Goal: Transaction & Acquisition: Purchase product/service

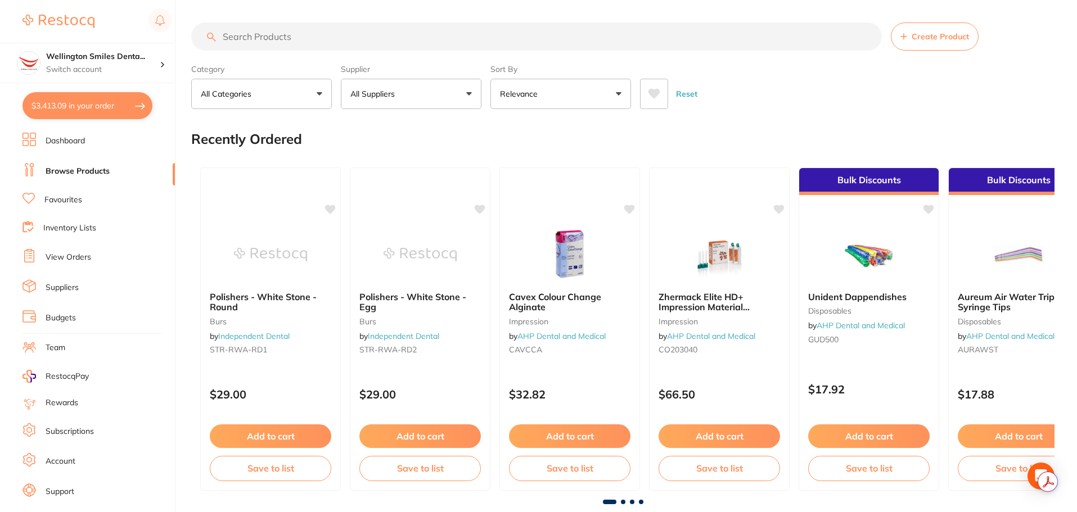
scroll to position [1977, 0]
click at [52, 110] on button "$3,413.09 in your order" at bounding box center [87, 105] width 130 height 27
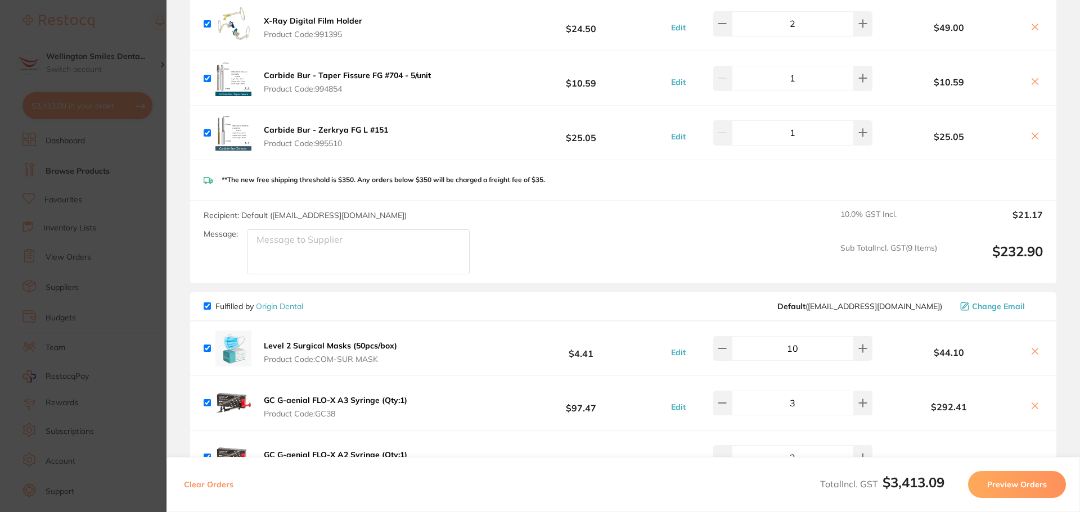
scroll to position [2250, 0]
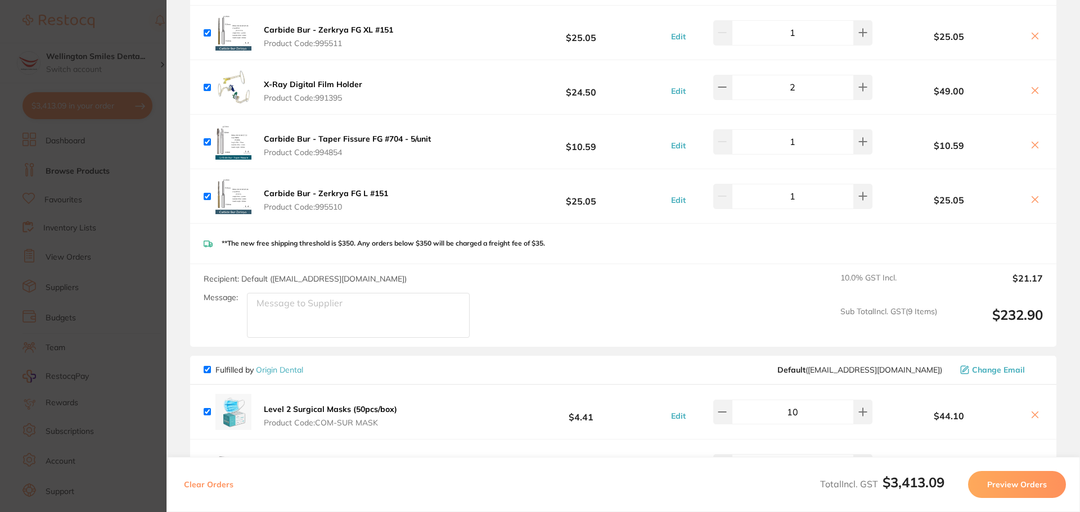
click at [132, 150] on section "Update RRP Set your pre negotiated price for this item. Item Agreed RRP (excl. …" at bounding box center [540, 256] width 1080 height 512
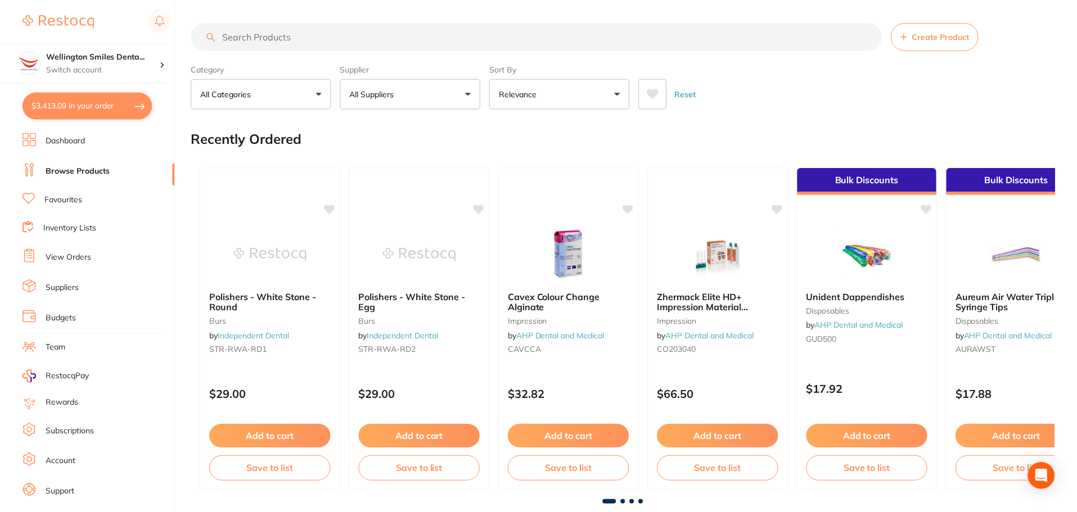
scroll to position [1, 0]
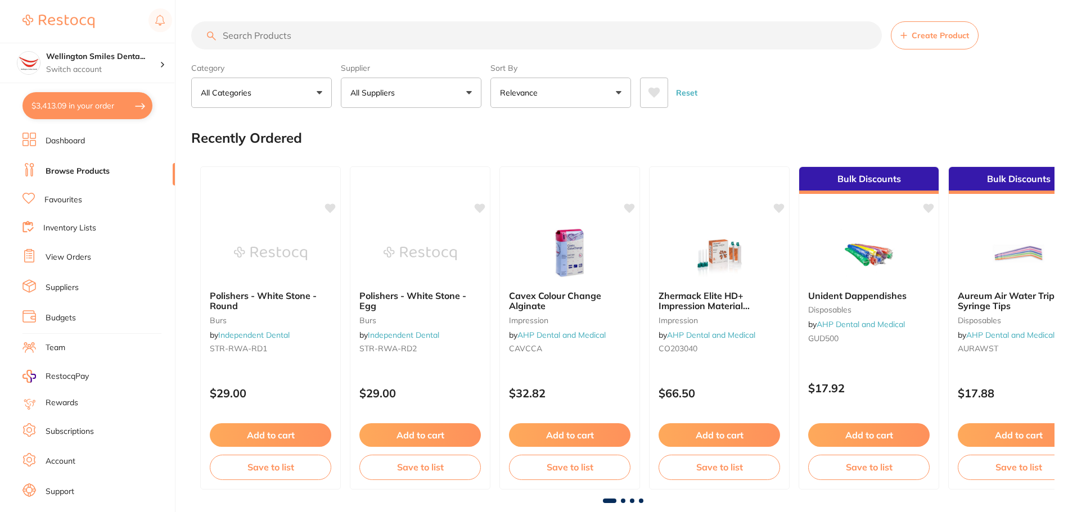
click at [262, 40] on input "search" at bounding box center [536, 35] width 691 height 28
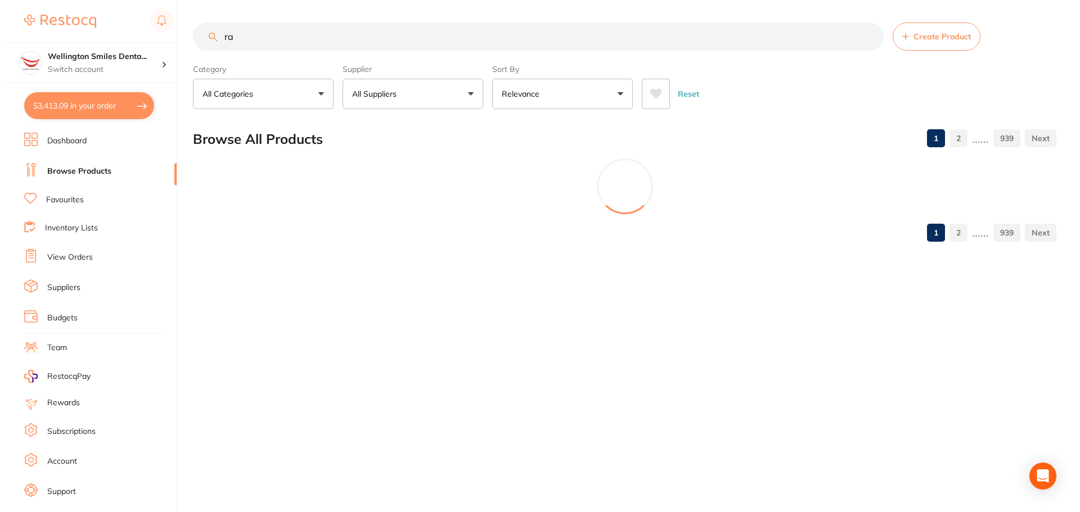
scroll to position [0, 0]
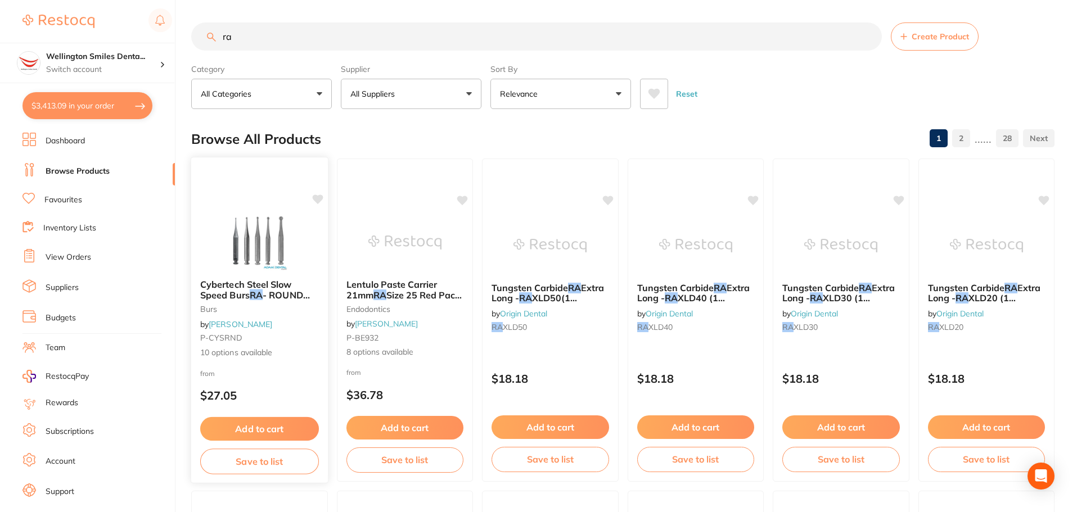
click at [272, 229] on img at bounding box center [260, 242] width 74 height 57
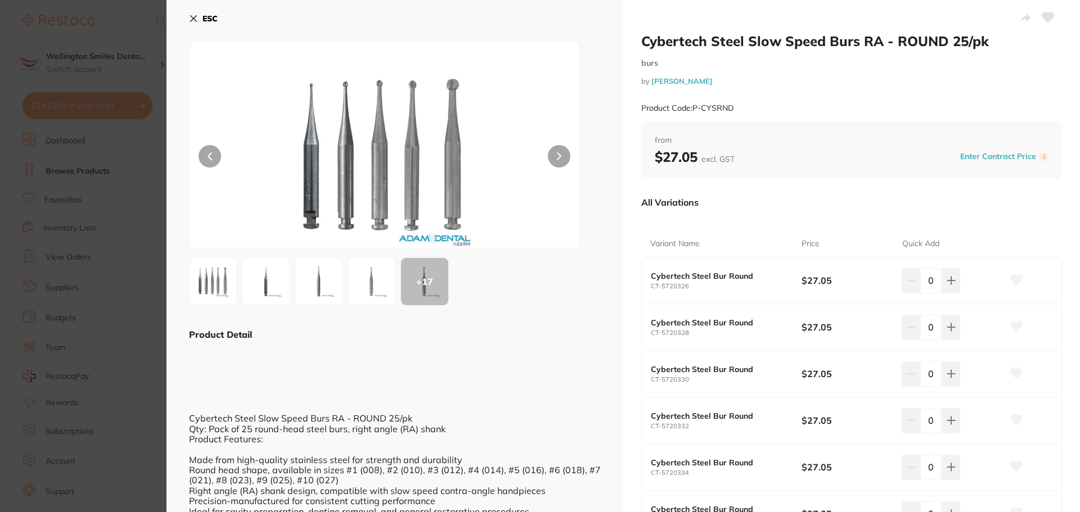
click at [197, 23] on button "ESC" at bounding box center [203, 18] width 29 height 19
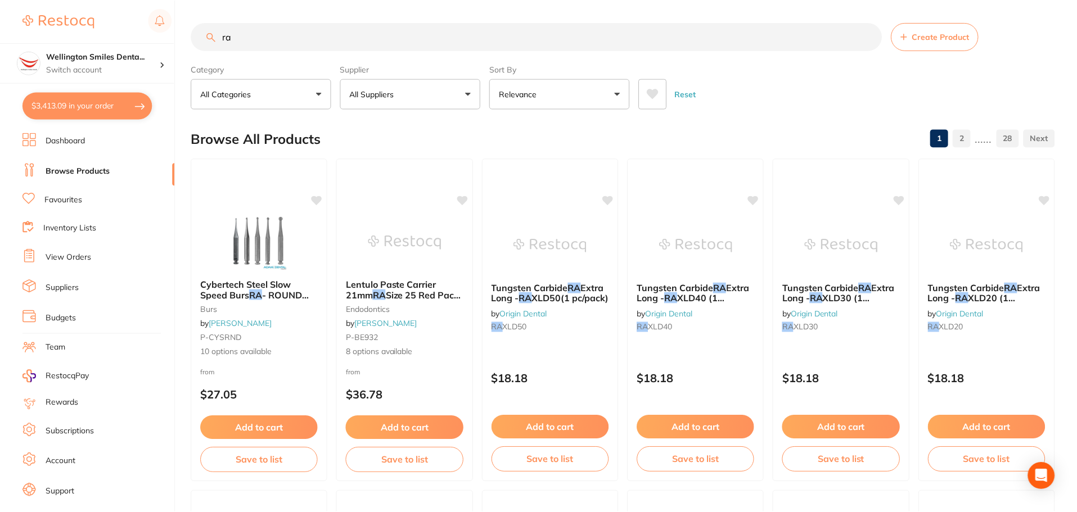
scroll to position [1, 0]
click at [530, 236] on img at bounding box center [550, 243] width 74 height 57
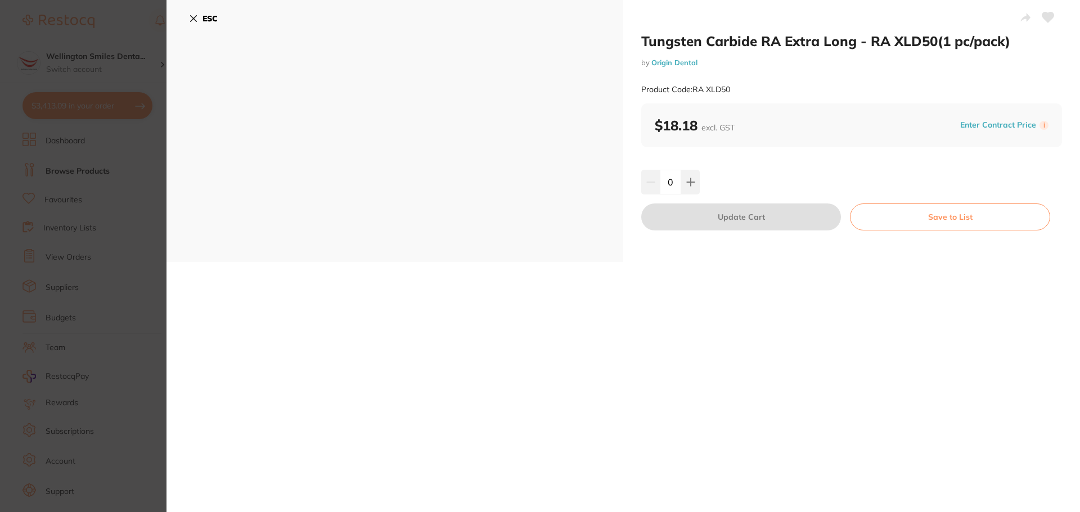
click at [192, 16] on icon at bounding box center [193, 18] width 9 height 9
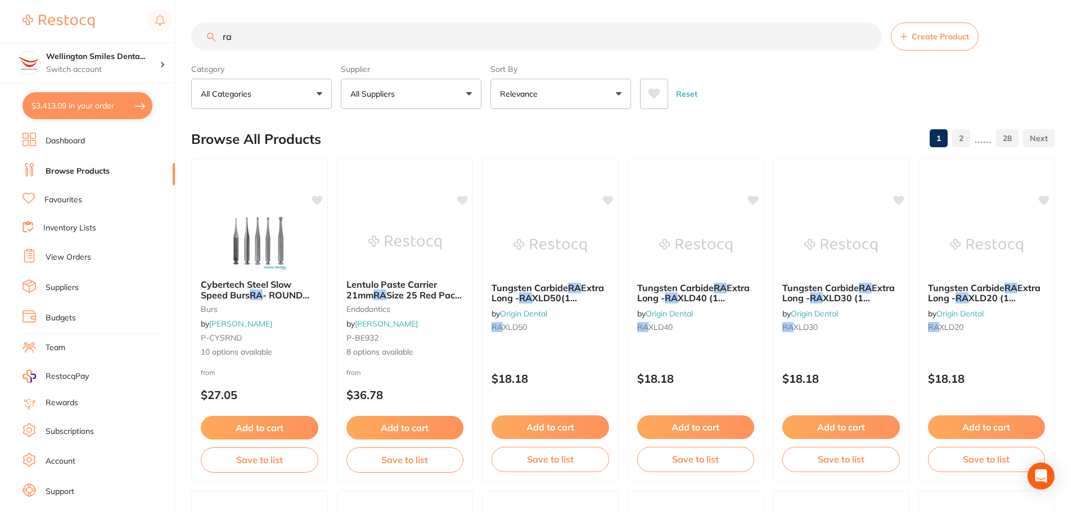
click at [296, 42] on input "ra" at bounding box center [536, 36] width 691 height 28
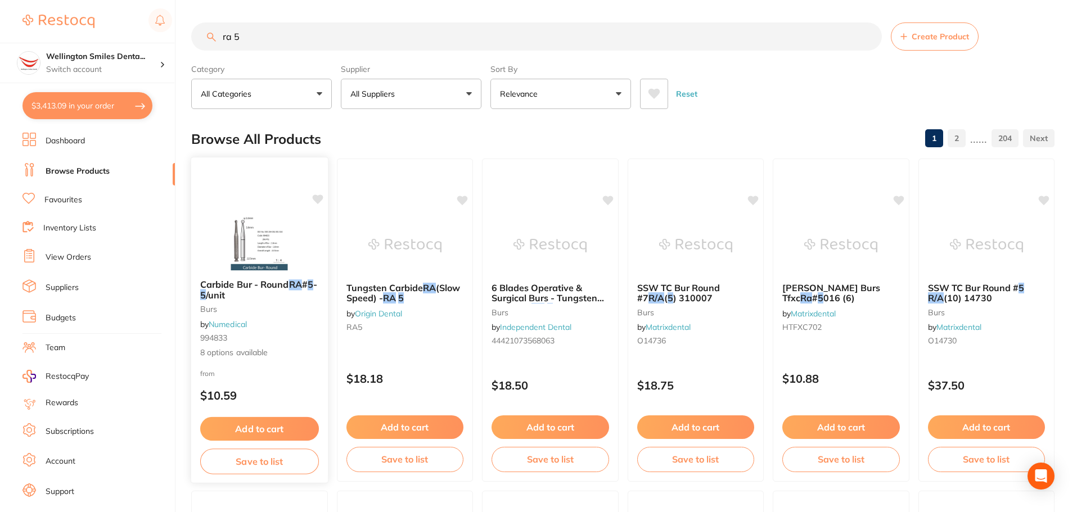
type input "ra 5"
click at [283, 244] on img at bounding box center [260, 242] width 74 height 57
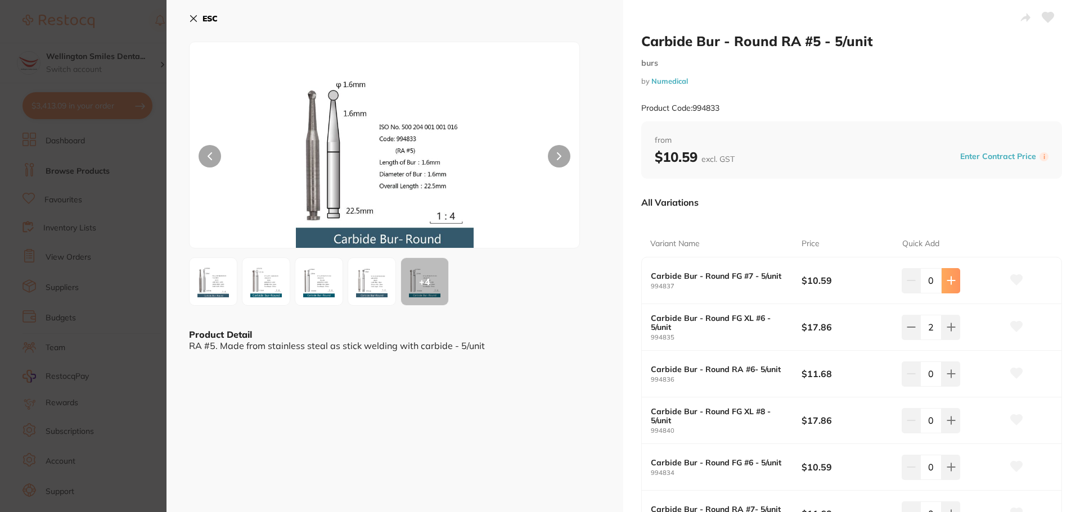
click at [955, 278] on button at bounding box center [950, 280] width 19 height 25
type input "2"
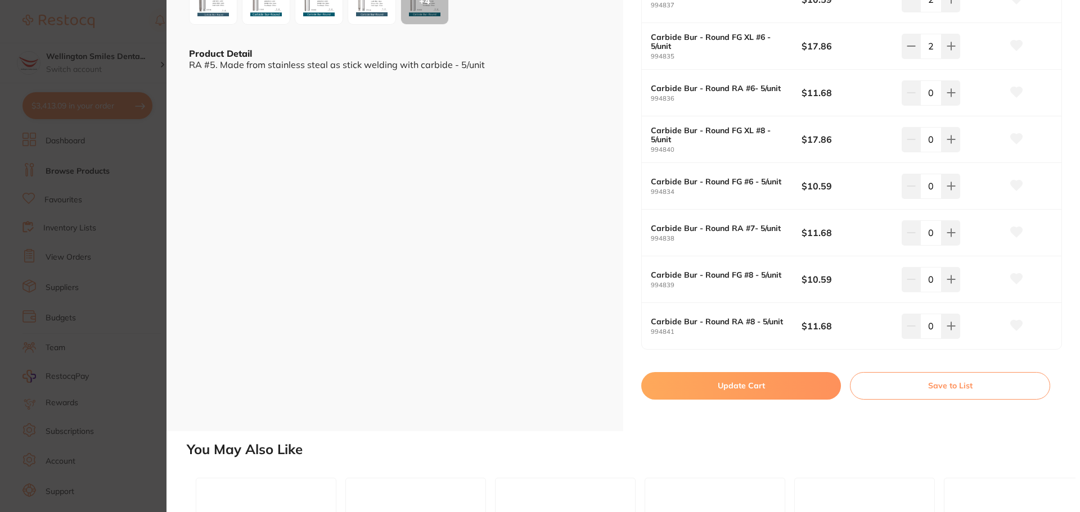
scroll to position [337, 0]
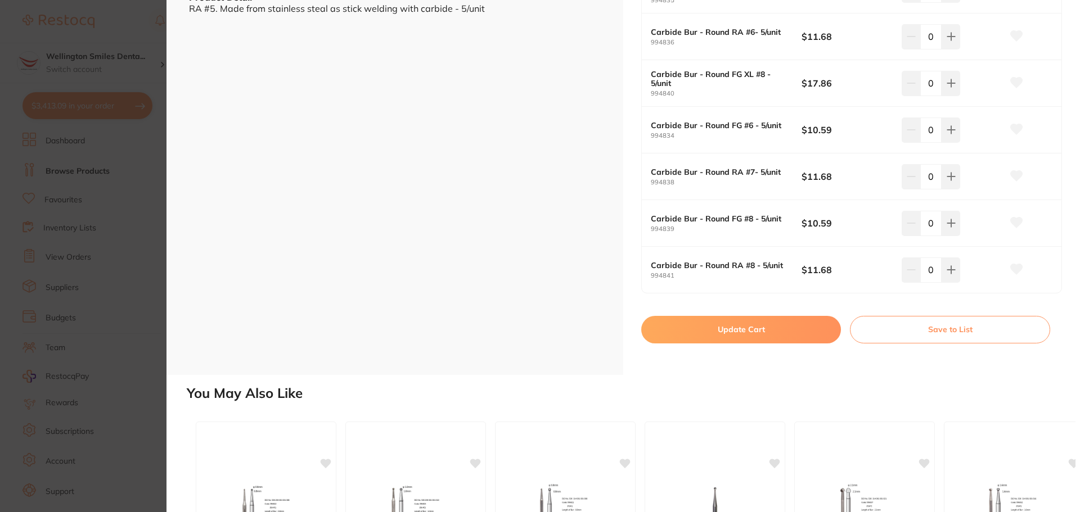
click at [786, 329] on button "Update Cart" at bounding box center [741, 329] width 200 height 27
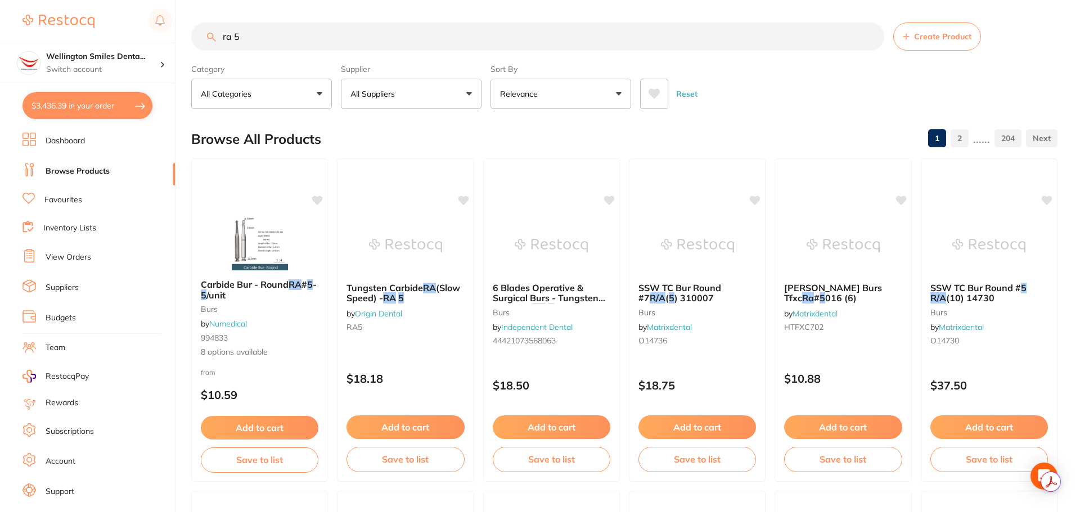
checkbox input "false"
click at [72, 102] on button "$3,436.39 in your order" at bounding box center [87, 105] width 130 height 27
checkbox input "true"
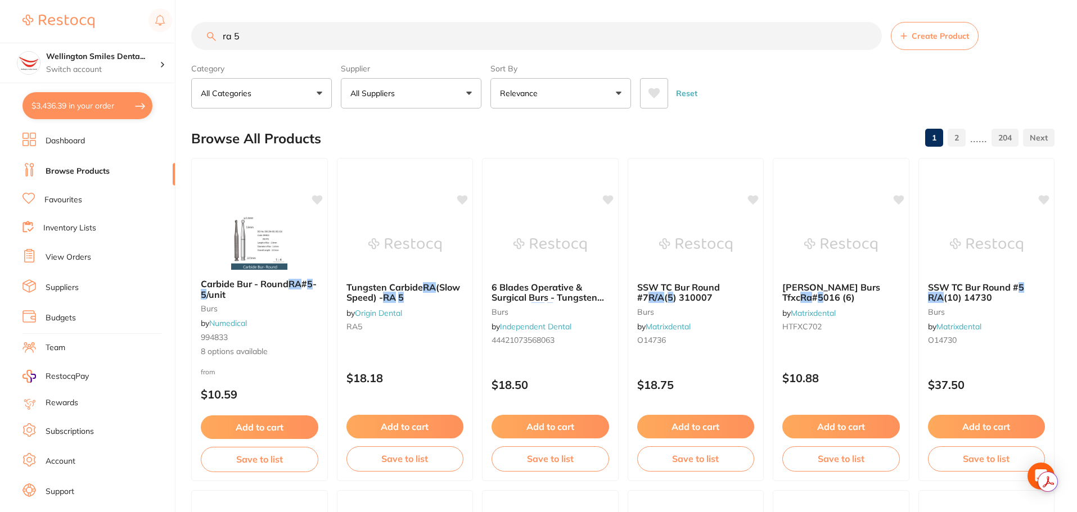
checkbox input "true"
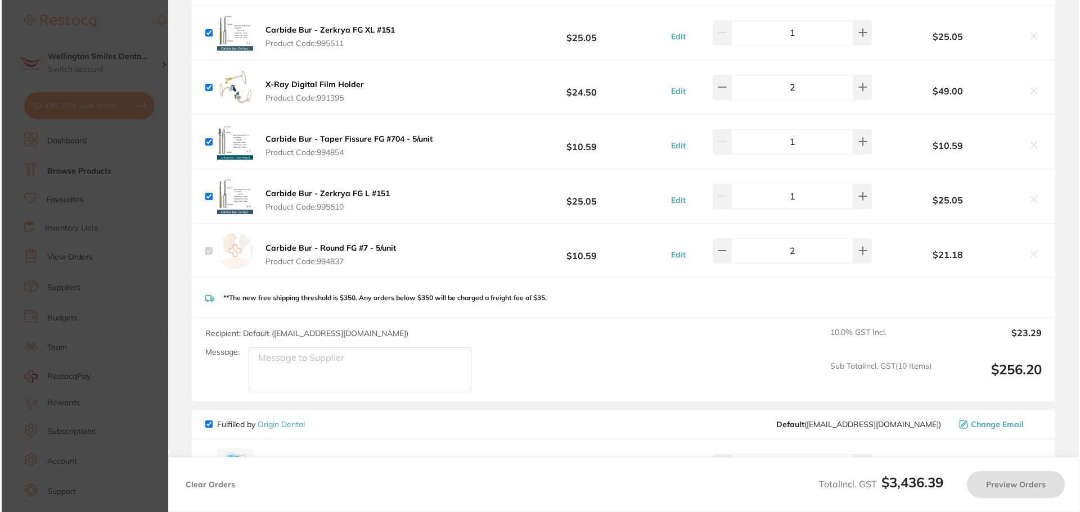
scroll to position [0, 0]
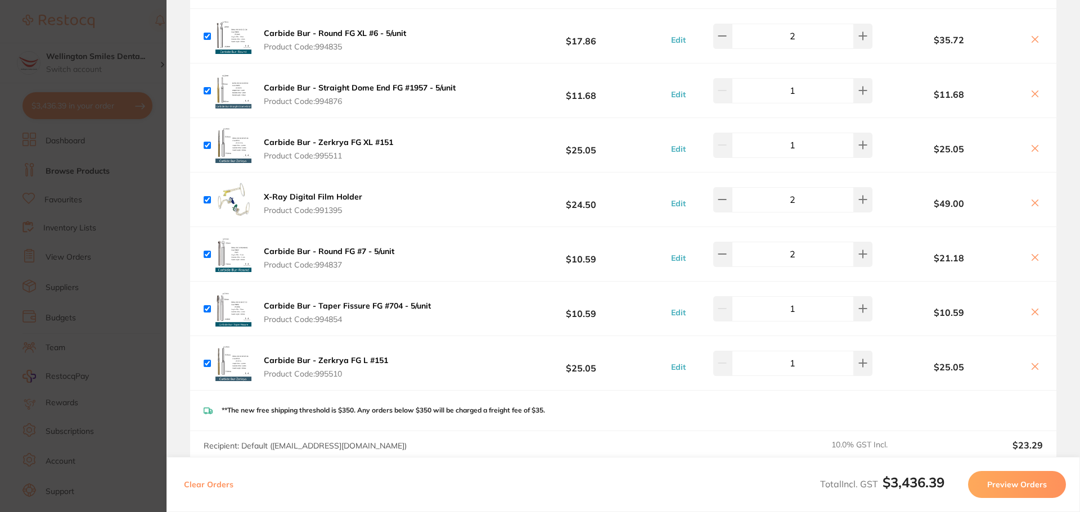
checkbox input "true"
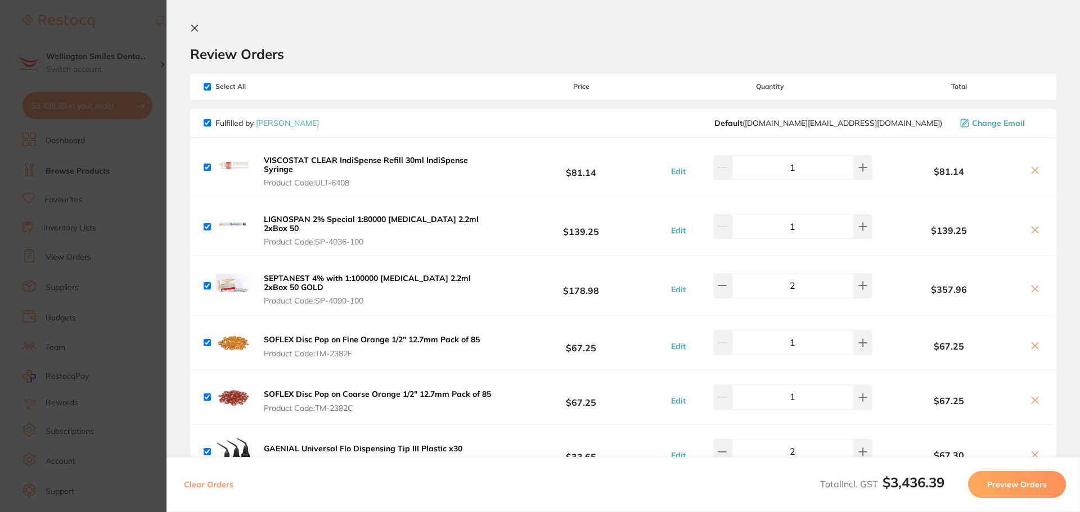
click at [178, 264] on section "Review Orders Your orders are being processed and we will notify you once we ha…" at bounding box center [622, 256] width 913 height 512
click at [144, 258] on section "Update RRP Set your pre negotiated price for this item. Item Agreed RRP (excl. …" at bounding box center [540, 256] width 1080 height 512
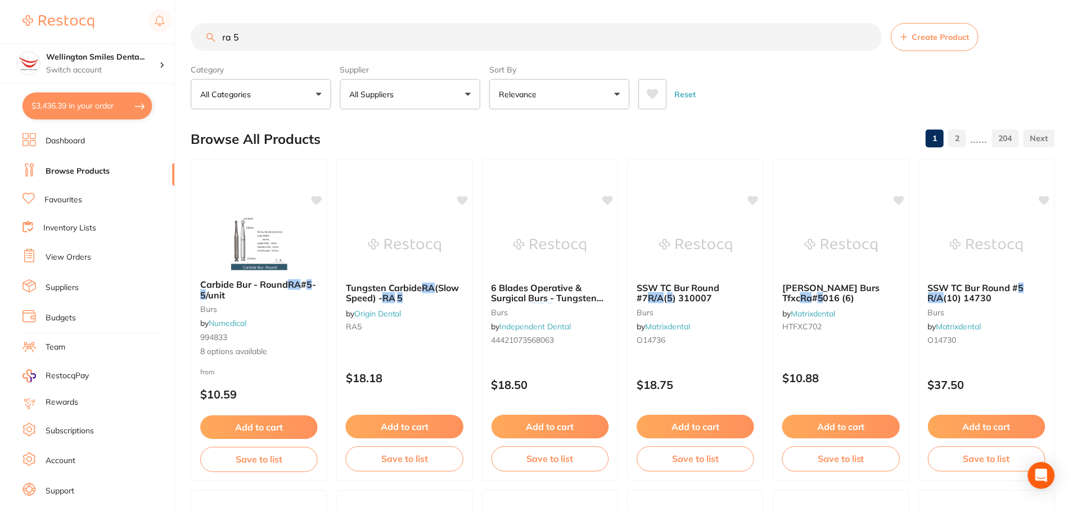
scroll to position [1, 0]
